Goal: Transaction & Acquisition: Purchase product/service

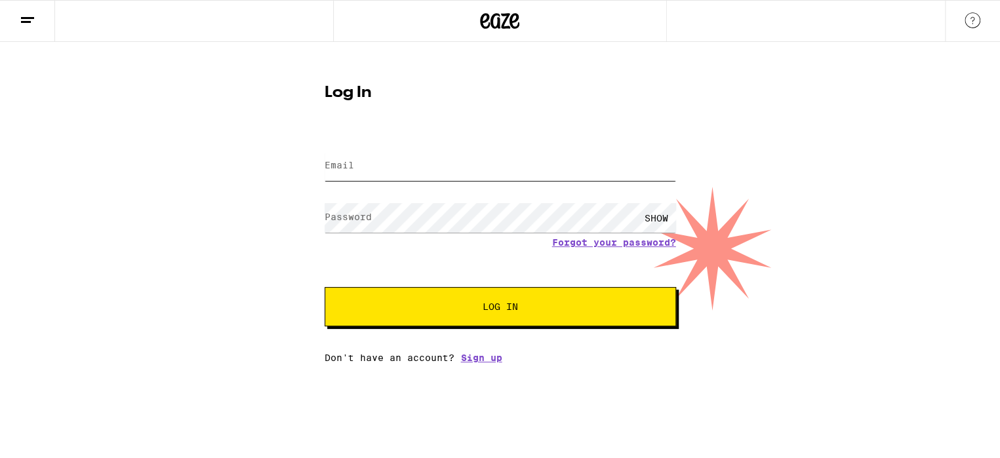
type input "[EMAIL_ADDRESS][DOMAIN_NAME]"
click at [474, 303] on span "Log In" at bounding box center [500, 306] width 245 height 9
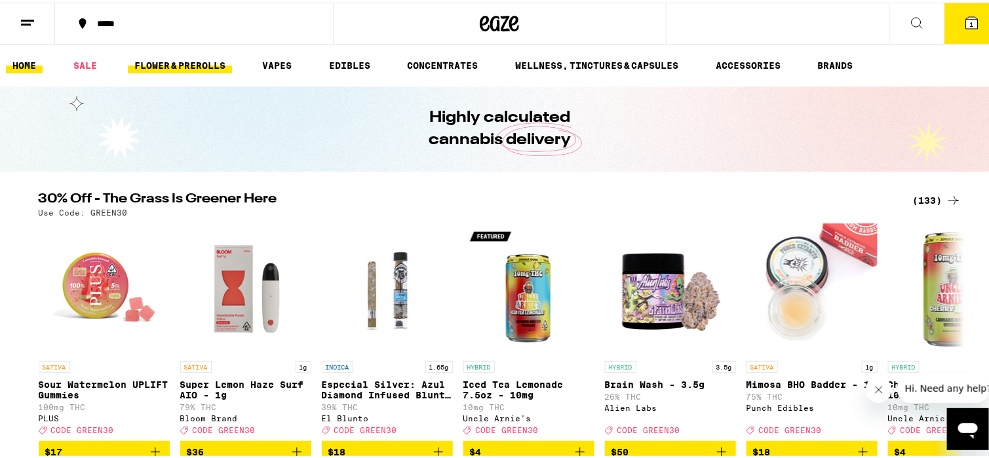
click at [201, 63] on link "FLOWER & PREROLLS" at bounding box center [180, 63] width 104 height 16
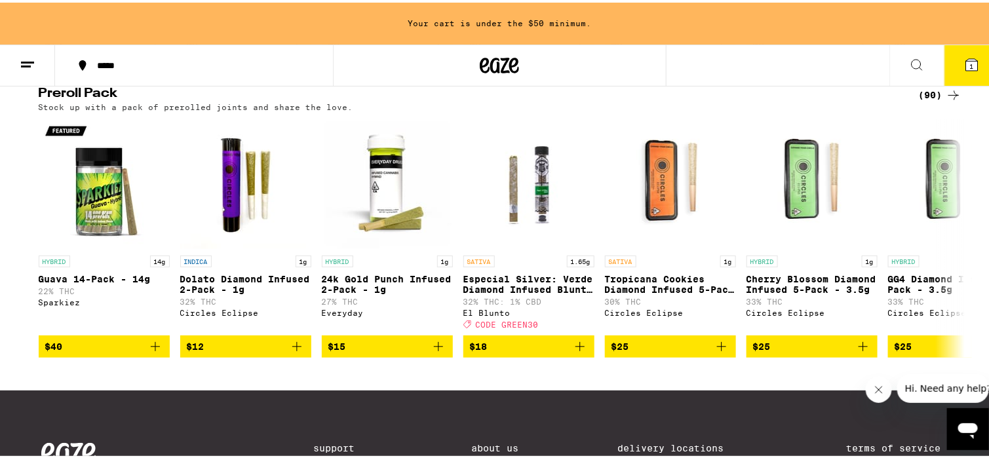
scroll to position [1049, 0]
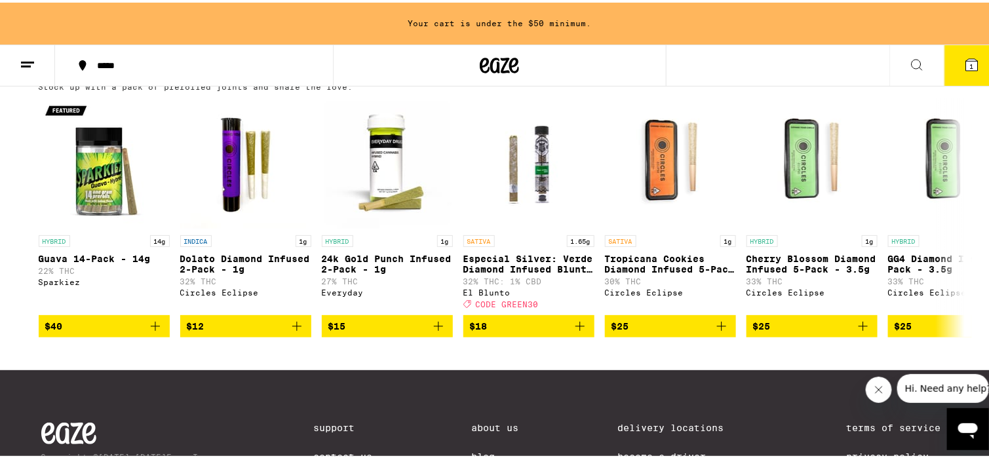
click at [946, 80] on icon at bounding box center [954, 72] width 16 height 16
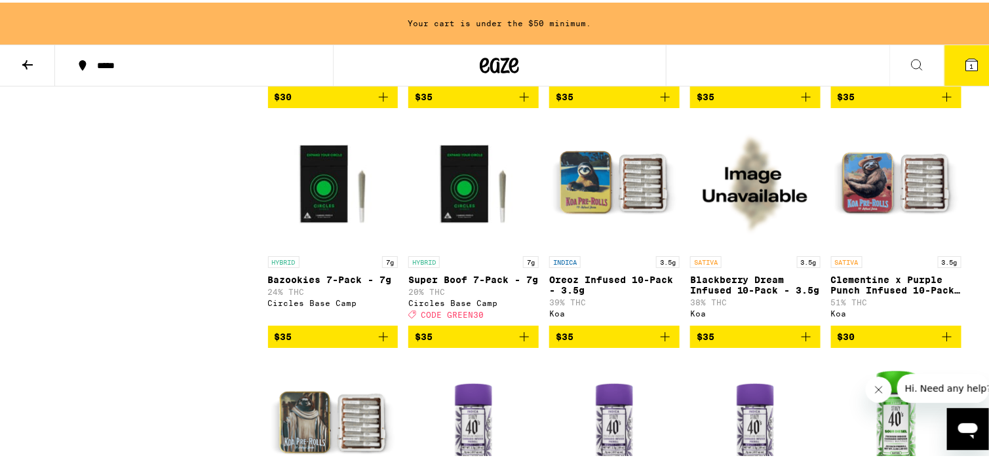
scroll to position [1573, 0]
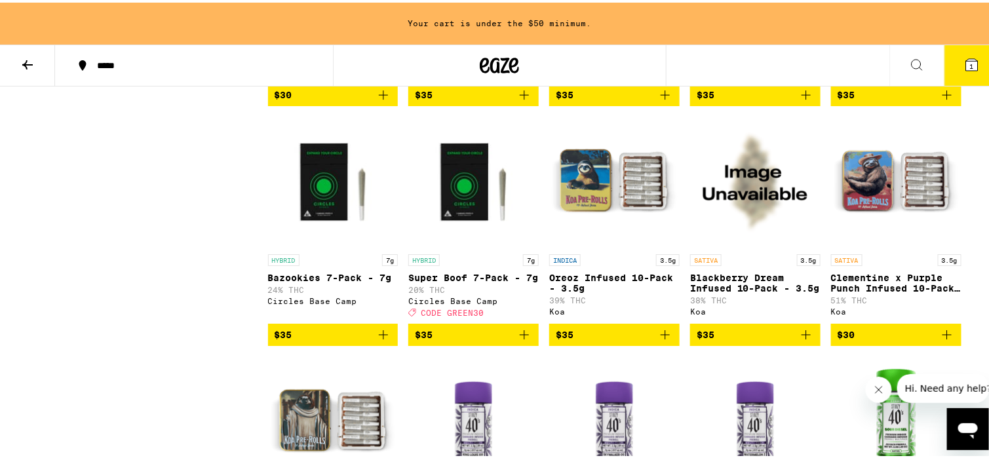
click at [115, 64] on div "*****" at bounding box center [200, 62] width 221 height 9
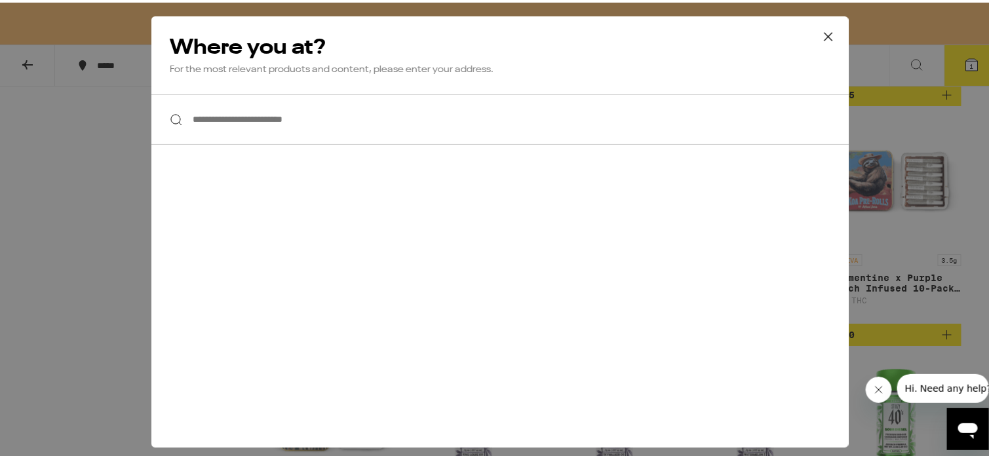
click at [324, 117] on input "**********" at bounding box center [499, 117] width 697 height 50
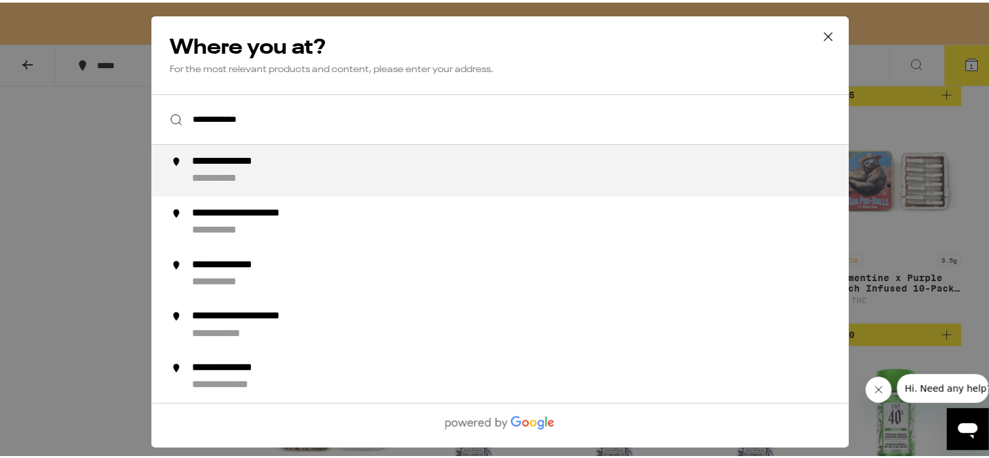
click at [296, 163] on div "**********" at bounding box center [525, 168] width 669 height 31
type input "**********"
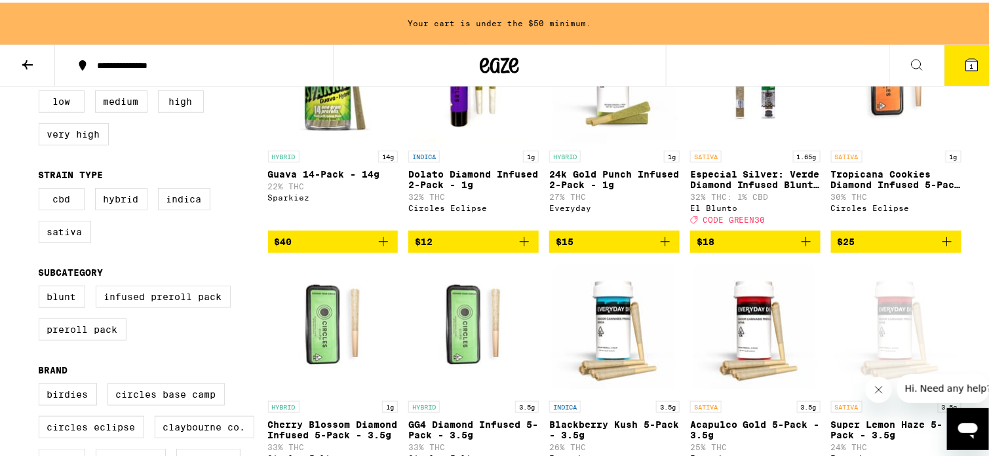
scroll to position [264, 0]
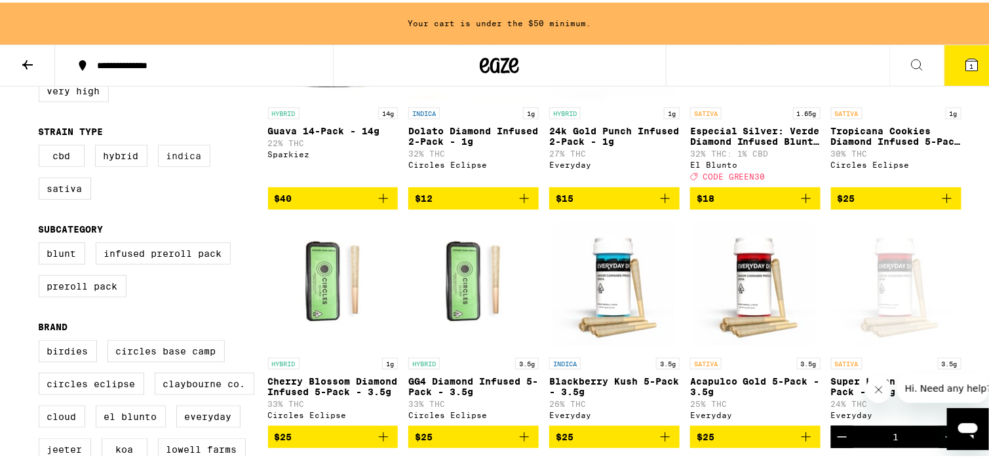
click at [172, 159] on label "Indica" at bounding box center [184, 153] width 52 height 22
click at [42, 145] on input "Indica" at bounding box center [41, 144] width 1 height 1
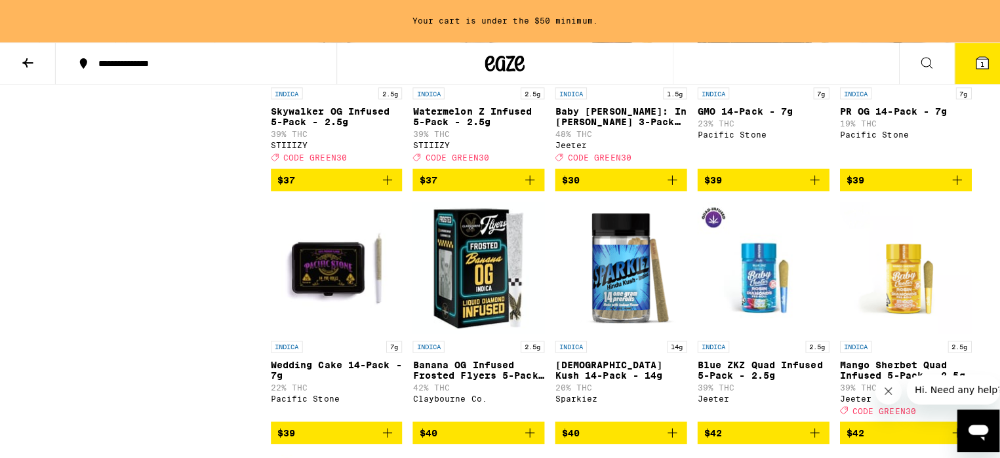
scroll to position [789, 0]
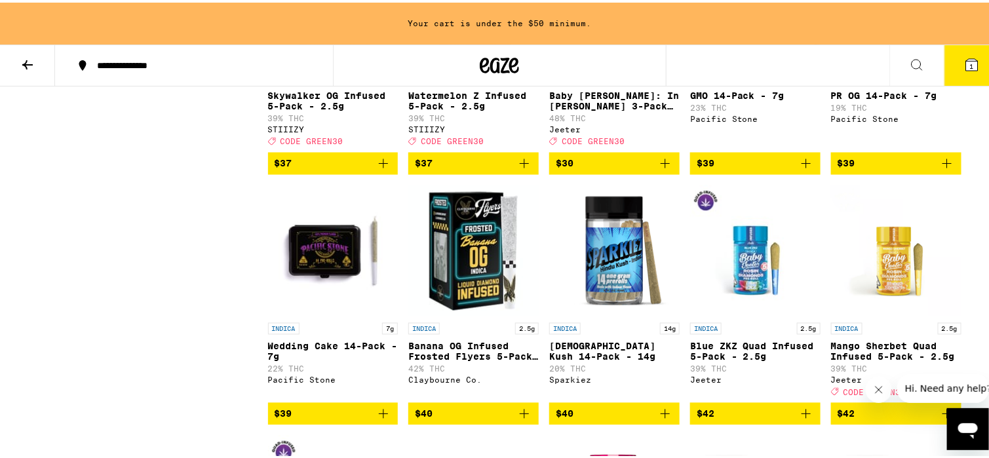
click at [616, 302] on img "Open page for Hindu Kush 14-Pack - 14g from Sparkiez" at bounding box center [614, 248] width 130 height 131
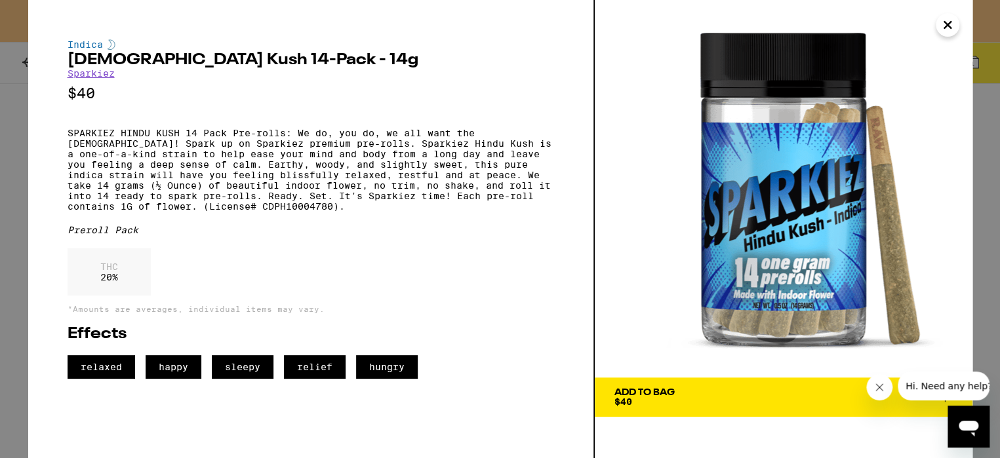
click at [633, 388] on div "Add To Bag" at bounding box center [644, 392] width 60 height 9
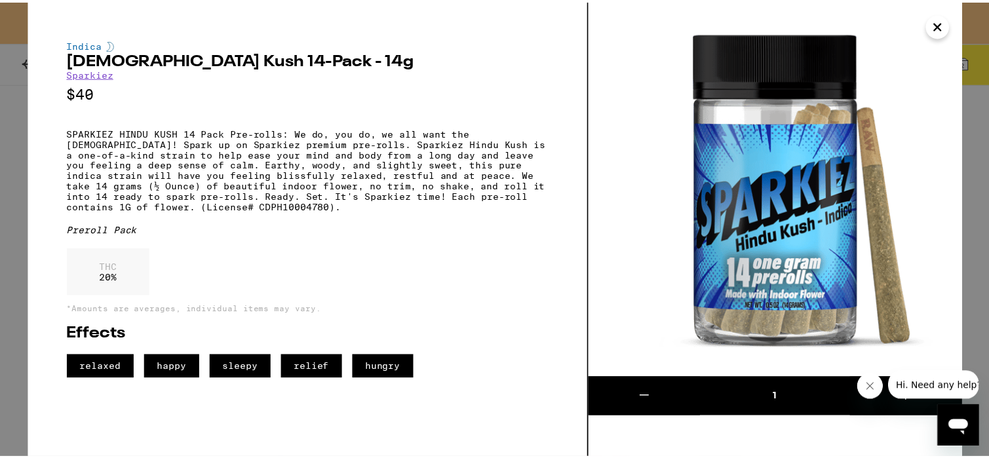
scroll to position [747, 0]
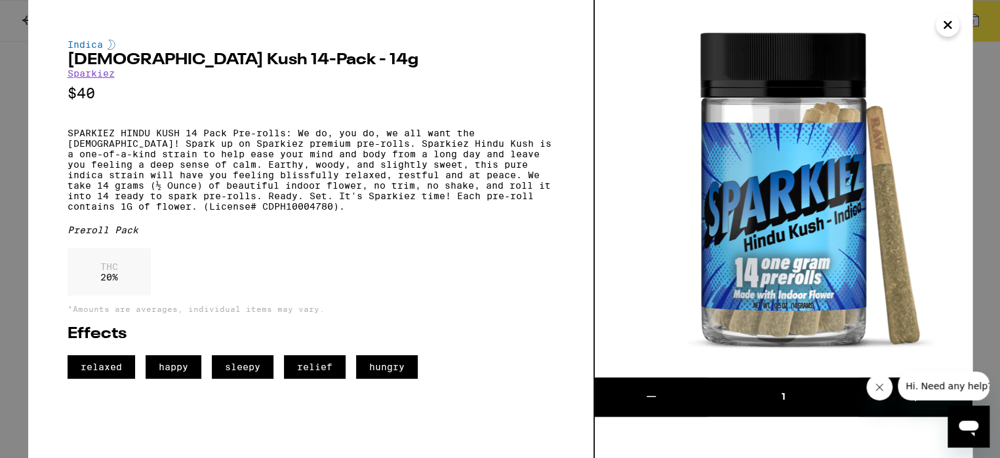
click at [940, 27] on icon "Close" at bounding box center [947, 25] width 16 height 20
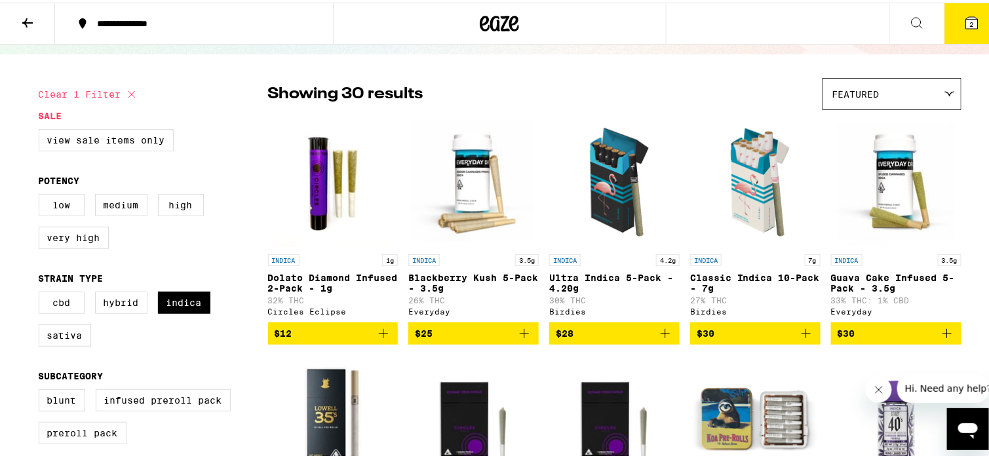
scroll to position [131, 0]
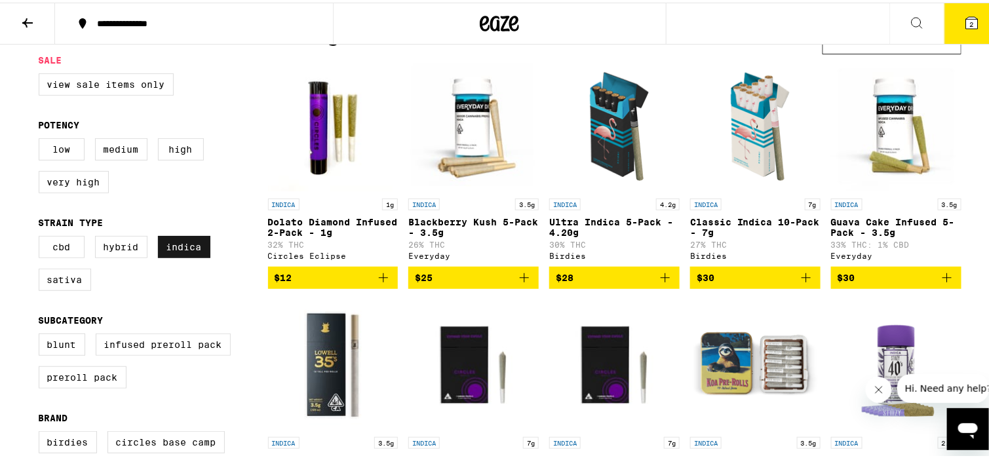
click at [185, 250] on label "Indica" at bounding box center [184, 244] width 52 height 22
click at [42, 236] on input "Indica" at bounding box center [41, 235] width 1 height 1
checkbox input "false"
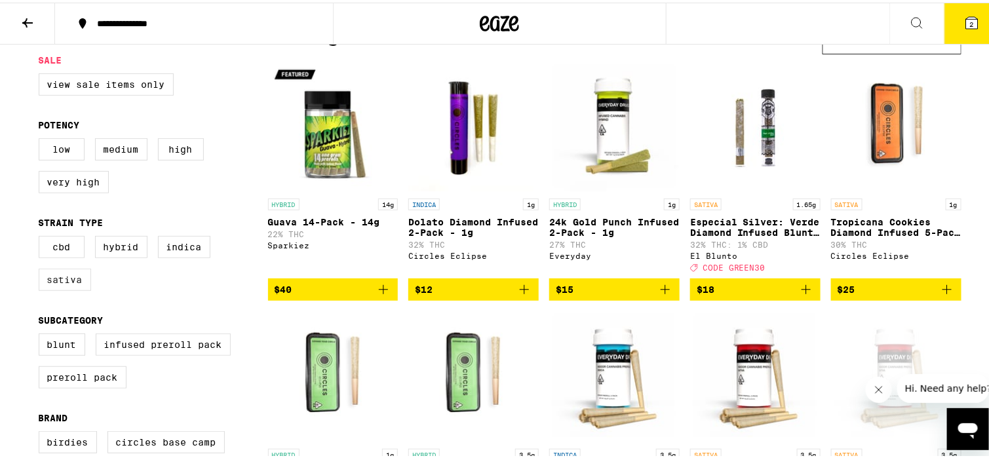
click at [64, 282] on label "Sativa" at bounding box center [65, 277] width 52 height 22
click at [42, 236] on input "Sativa" at bounding box center [41, 235] width 1 height 1
checkbox input "true"
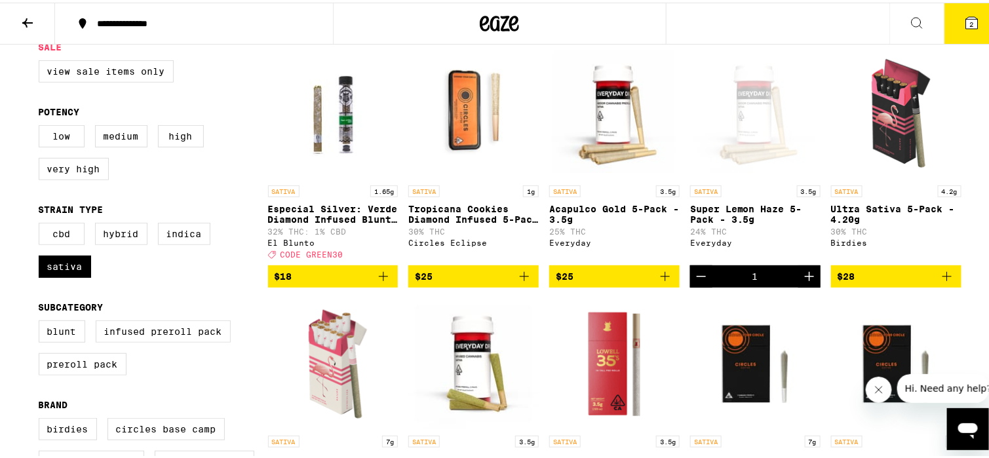
scroll to position [131, 0]
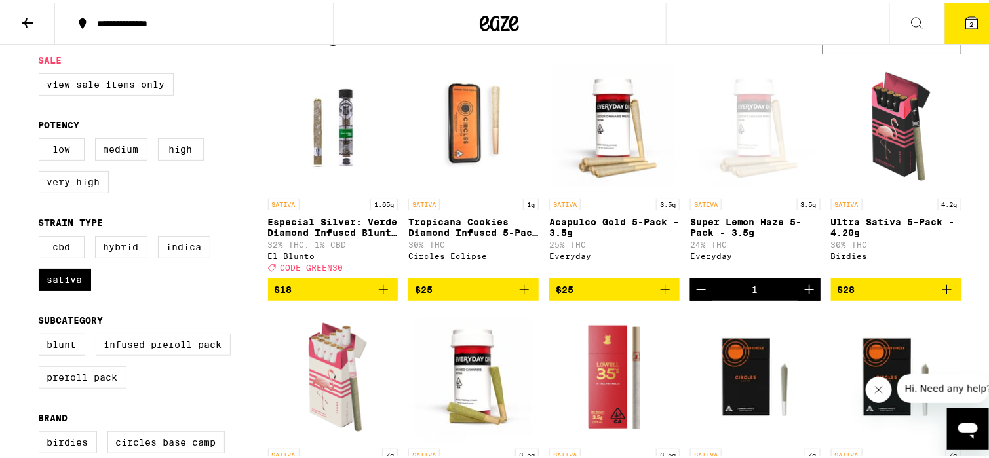
click at [660, 291] on icon "Add to bag" at bounding box center [665, 287] width 16 height 16
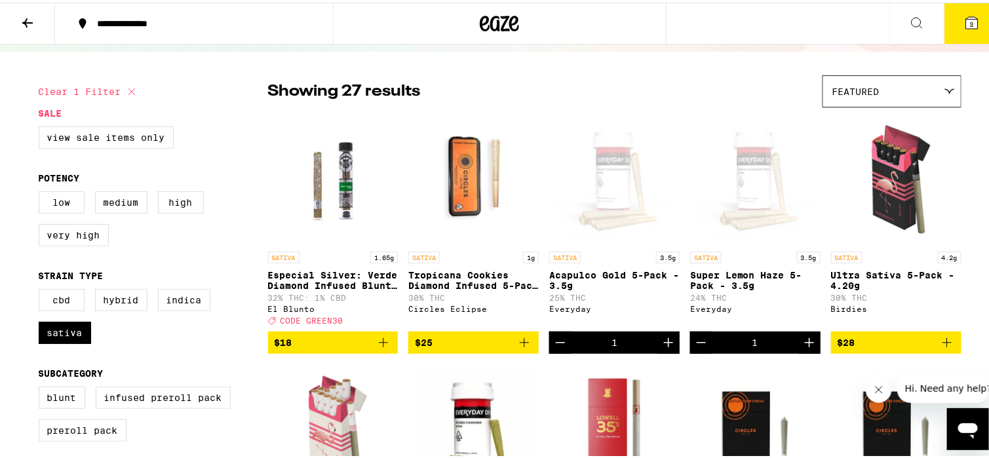
scroll to position [0, 0]
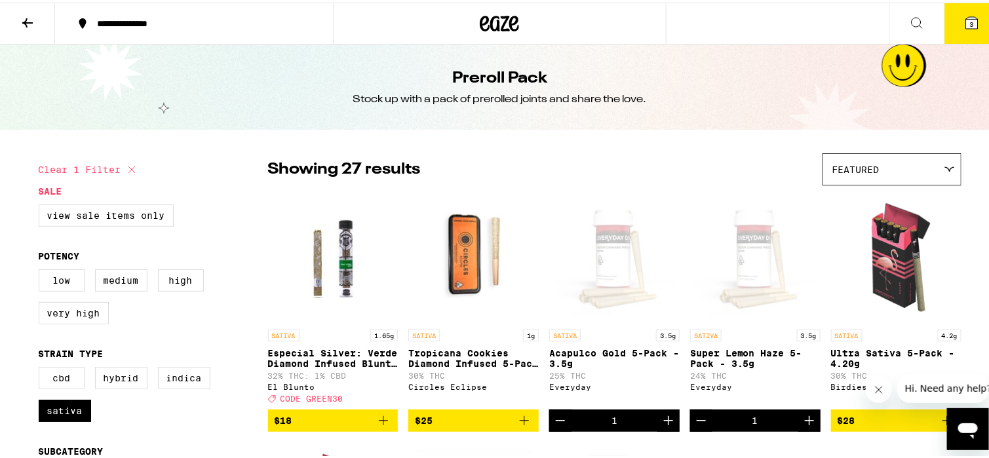
click at [970, 19] on span "3" at bounding box center [972, 22] width 4 height 8
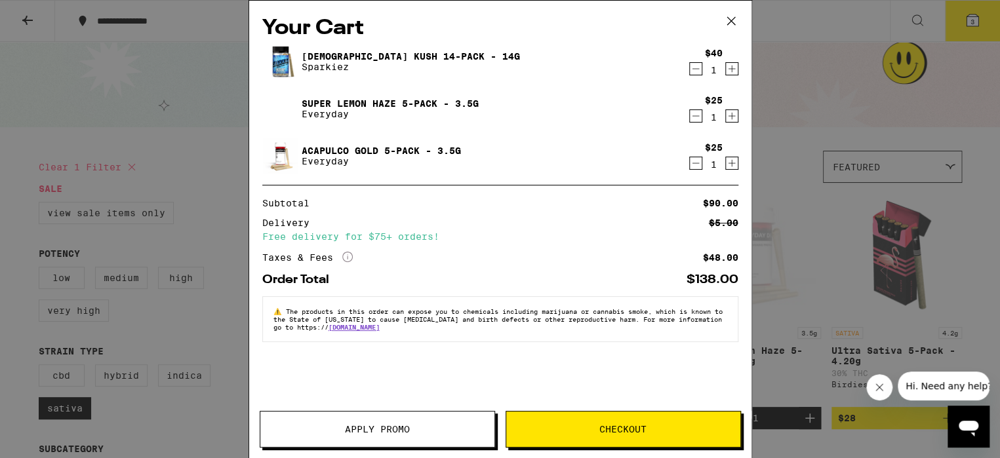
click at [695, 115] on icon "Decrement" at bounding box center [696, 116] width 12 height 16
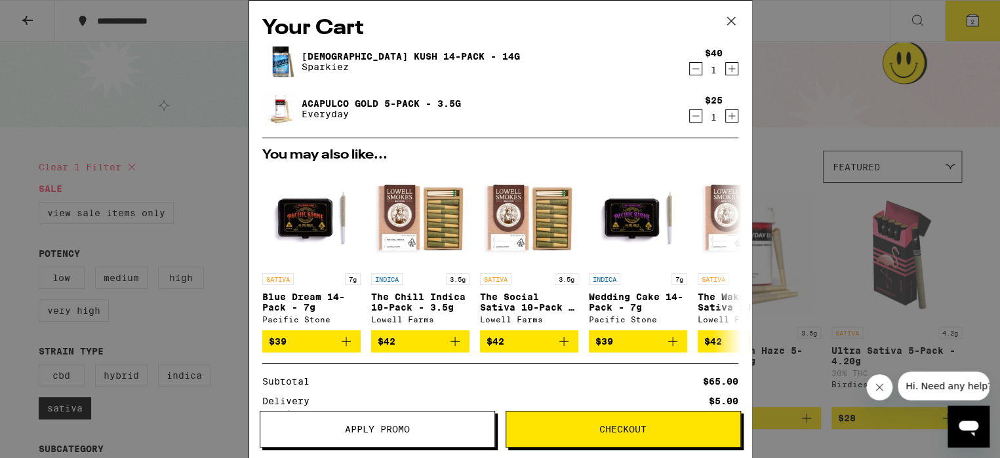
click at [615, 425] on span "Checkout" at bounding box center [622, 429] width 47 height 9
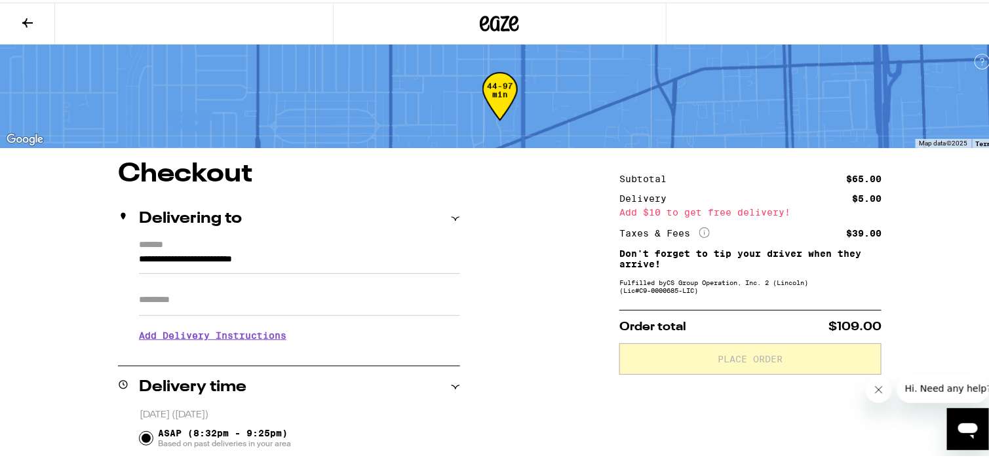
click at [27, 22] on icon at bounding box center [27, 20] width 10 height 9
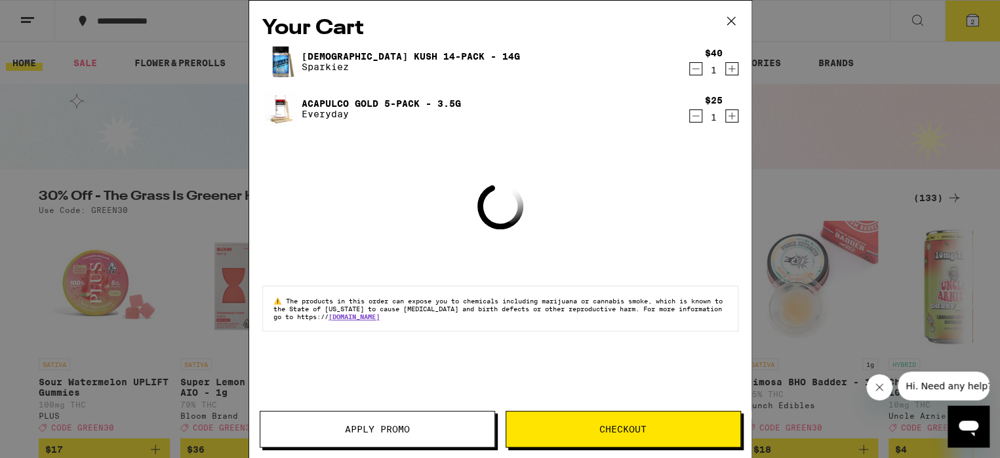
click at [694, 124] on icon "Decrement" at bounding box center [696, 116] width 12 height 16
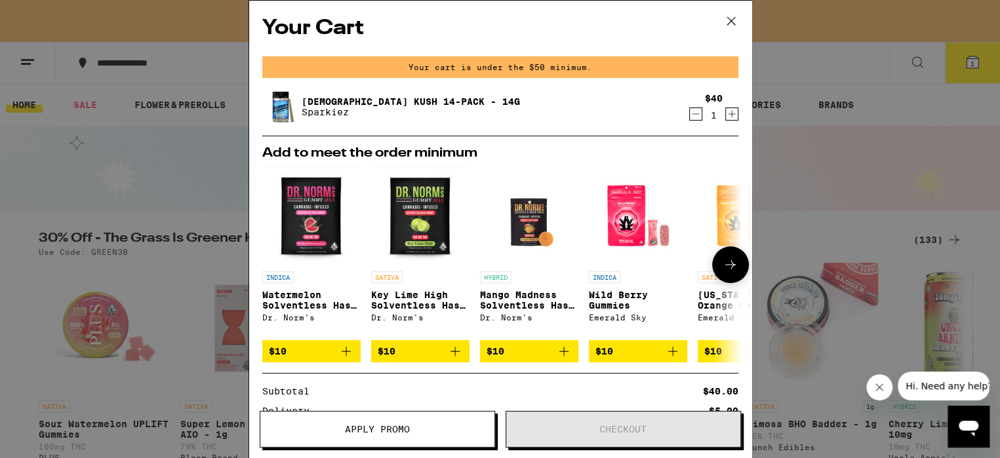
click at [738, 269] on button at bounding box center [730, 264] width 37 height 37
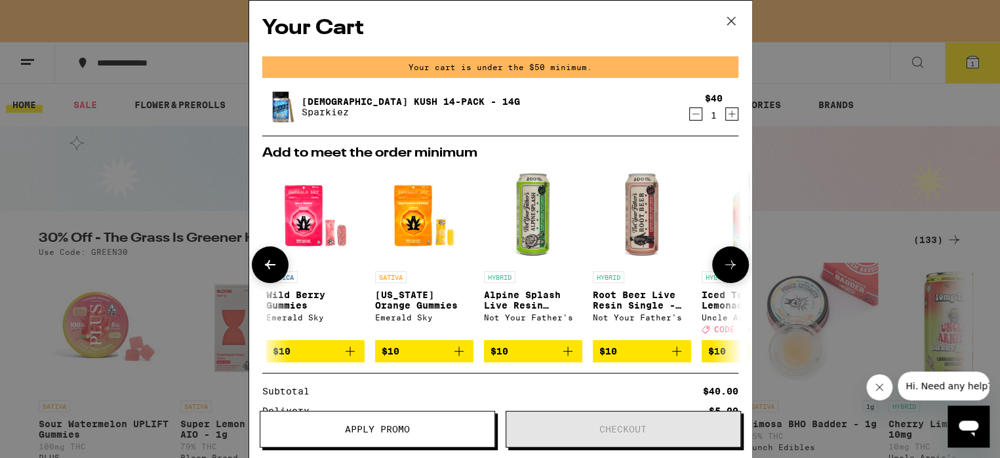
click at [738, 269] on button at bounding box center [730, 264] width 37 height 37
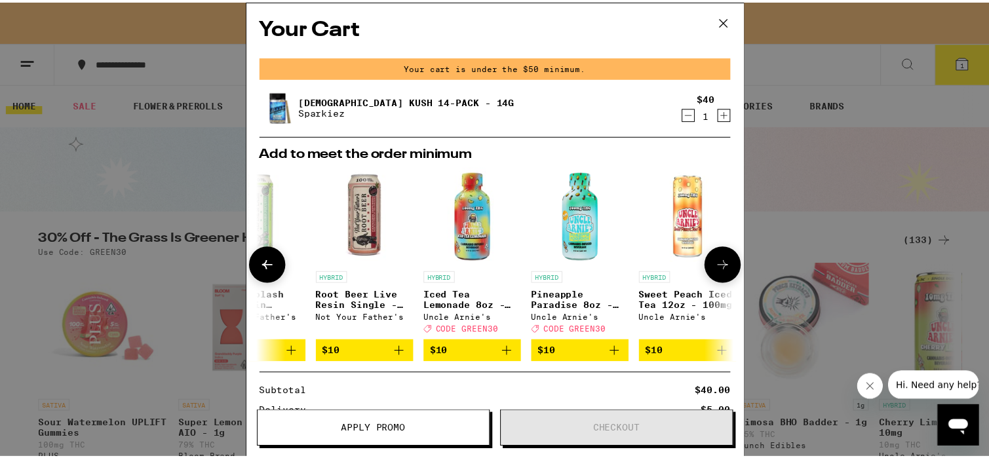
scroll to position [0, 621]
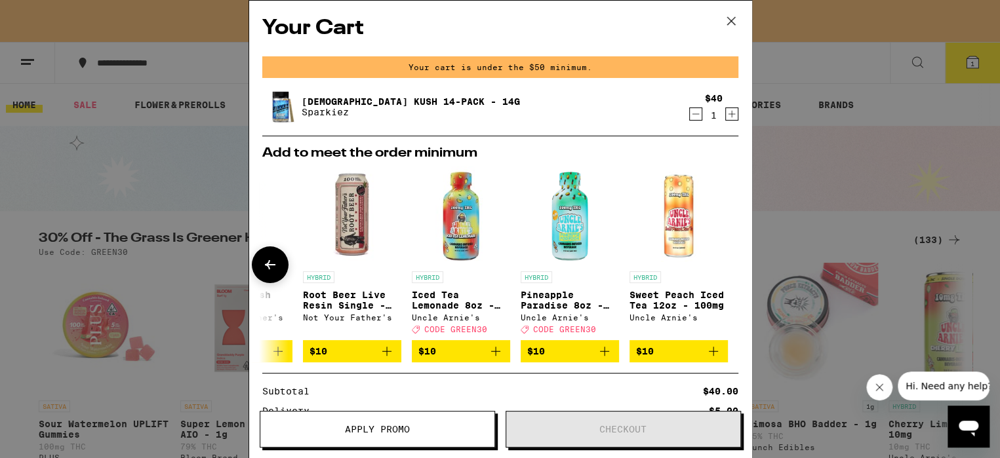
click at [738, 269] on div at bounding box center [730, 264] width 37 height 37
click at [733, 17] on icon at bounding box center [730, 21] width 8 height 8
